Goal: Information Seeking & Learning: Find contact information

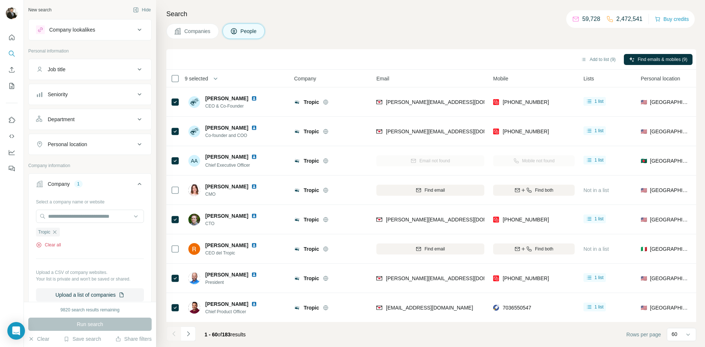
click at [51, 247] on button "Clear all" at bounding box center [48, 244] width 25 height 7
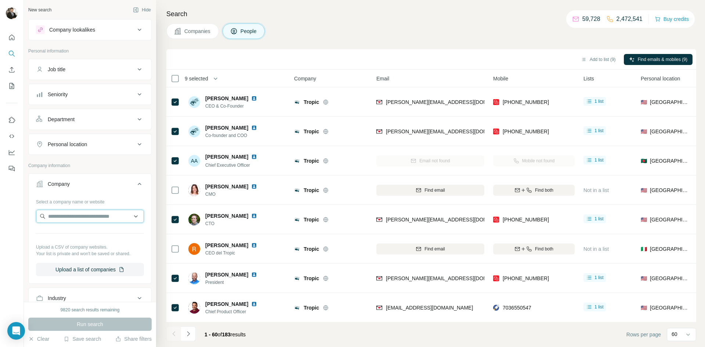
click at [58, 219] on input "text" at bounding box center [90, 216] width 108 height 13
type input "**********"
click at [88, 238] on div "Hairstory [DOMAIN_NAME]" at bounding box center [90, 236] width 104 height 20
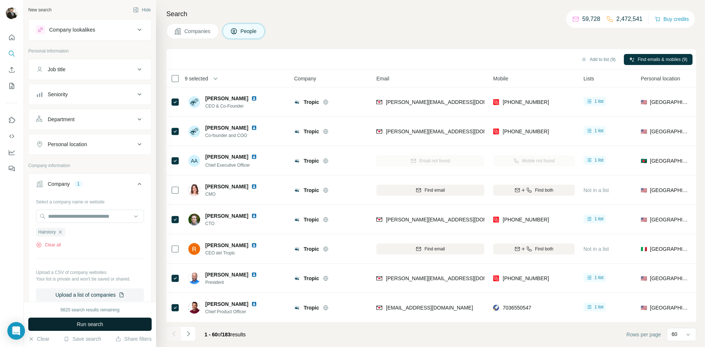
click at [91, 325] on span "Run search" at bounding box center [90, 323] width 26 height 7
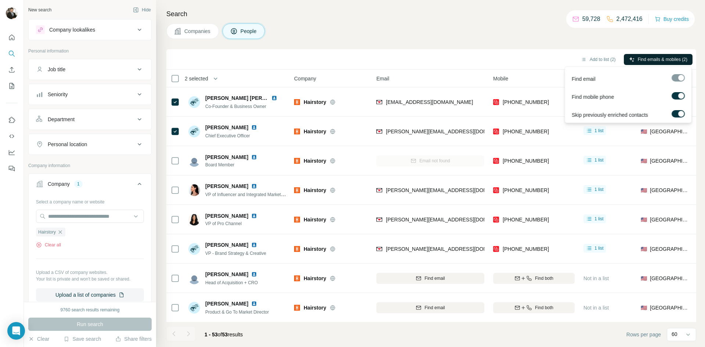
click at [654, 55] on button "Find emails & mobiles (2)" at bounding box center [657, 59] width 69 height 11
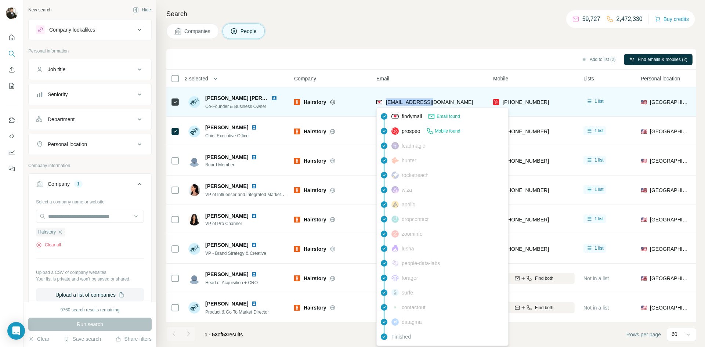
drag, startPoint x: 437, startPoint y: 103, endPoint x: 387, endPoint y: 104, distance: 49.9
click at [387, 104] on div "[EMAIL_ADDRESS][DOMAIN_NAME]" at bounding box center [430, 102] width 108 height 20
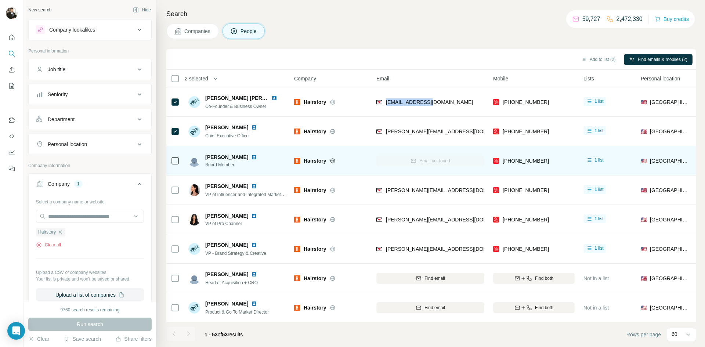
copy span "[EMAIL_ADDRESS][DOMAIN_NAME]"
